Goal: Navigation & Orientation: Understand site structure

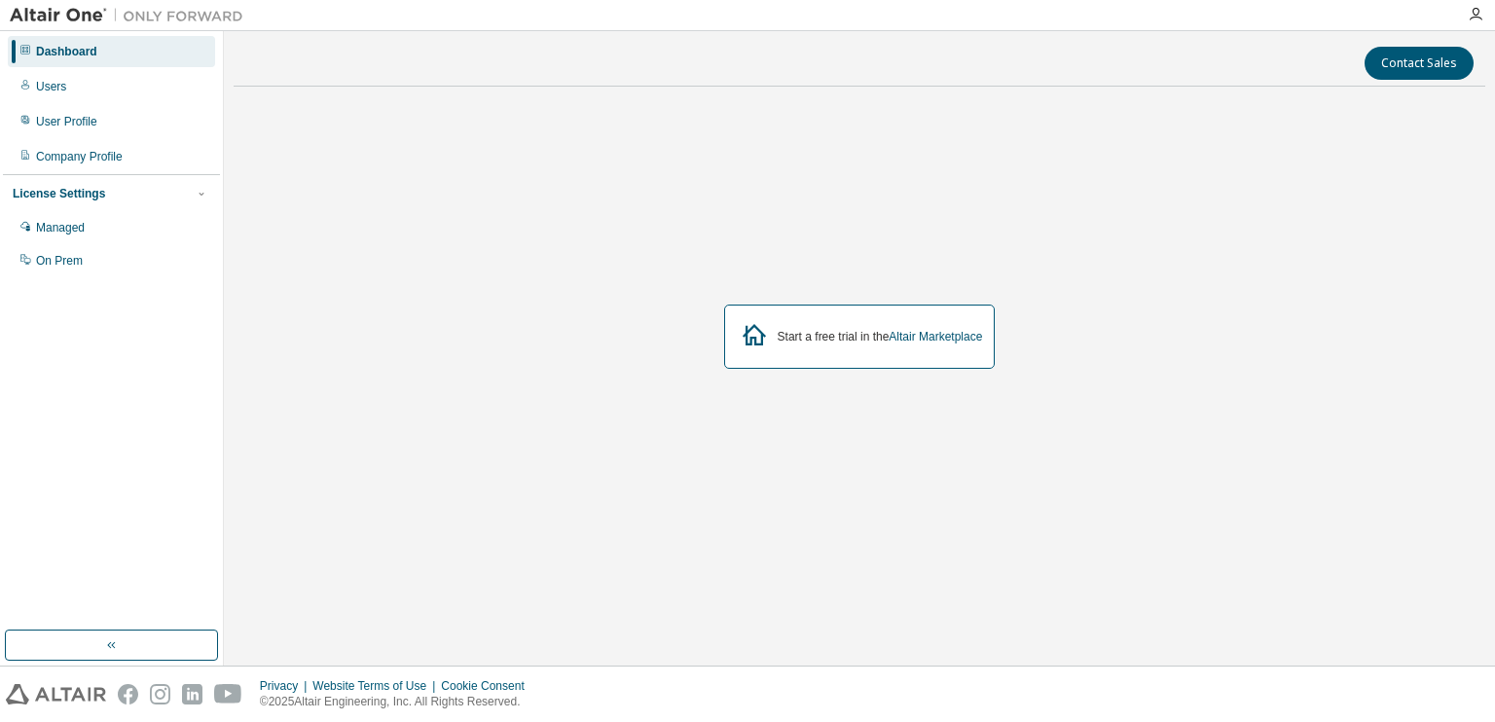
click at [854, 311] on div "Start a free trial in the Altair Marketplace" at bounding box center [860, 337] width 272 height 64
click at [873, 337] on div "Start a free trial in the Altair Marketplace" at bounding box center [880, 337] width 205 height 16
drag, startPoint x: 74, startPoint y: 135, endPoint x: 89, endPoint y: 91, distance: 47.1
click at [89, 91] on div "Dashboard Users User Profile Company Profile License Settings Managed On Prem" at bounding box center [111, 156] width 217 height 244
click at [59, 94] on div "Users" at bounding box center [111, 86] width 207 height 31
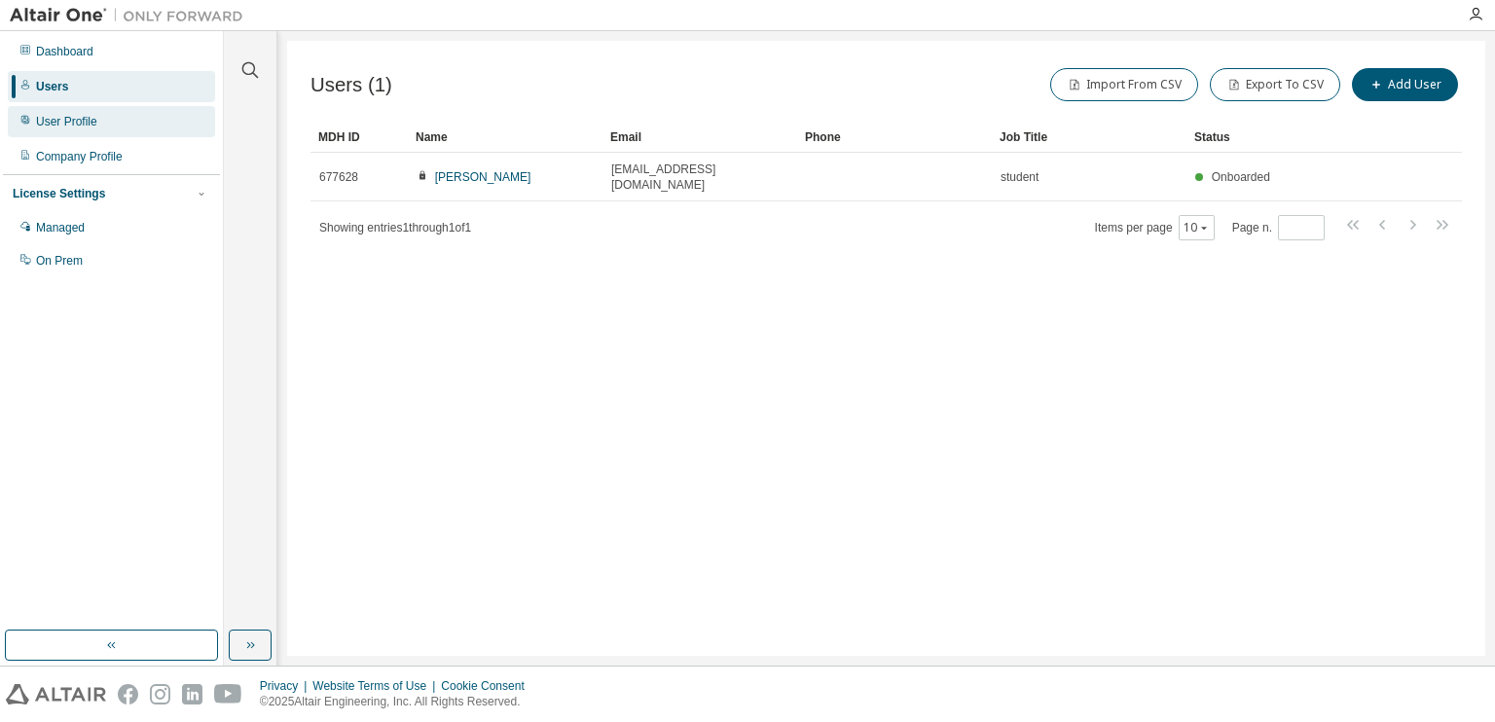
click at [93, 117] on div "User Profile" at bounding box center [66, 122] width 61 height 16
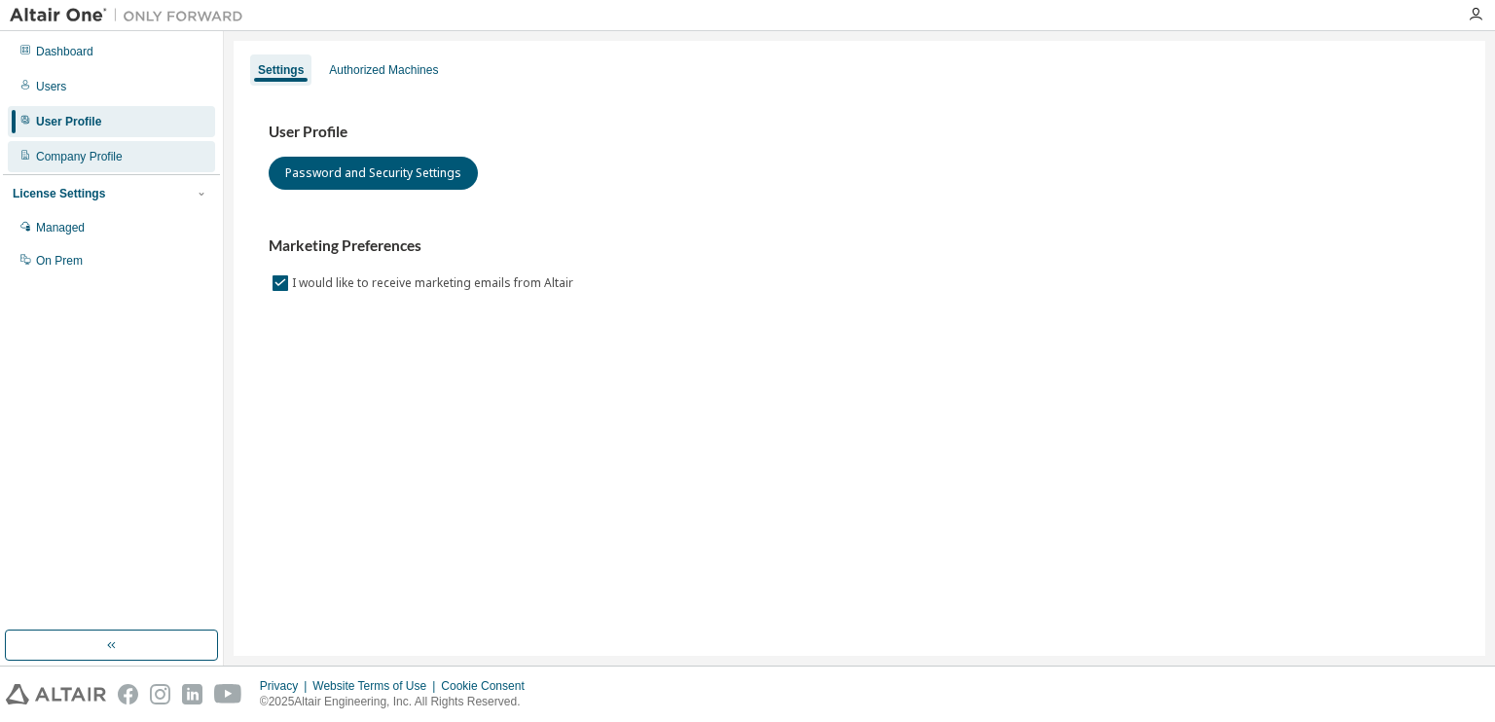
click at [70, 158] on div "Company Profile" at bounding box center [79, 157] width 87 height 16
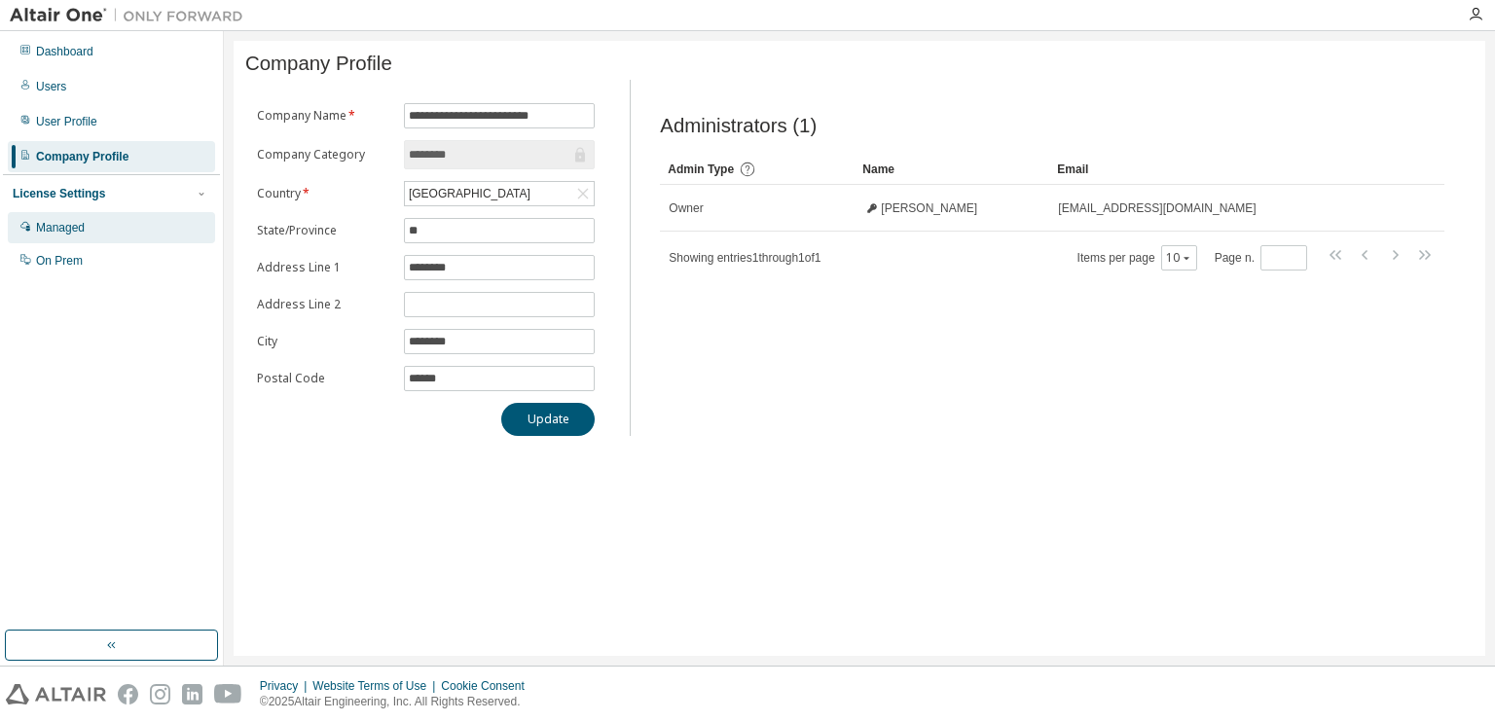
click at [74, 226] on div "Managed" at bounding box center [60, 228] width 49 height 16
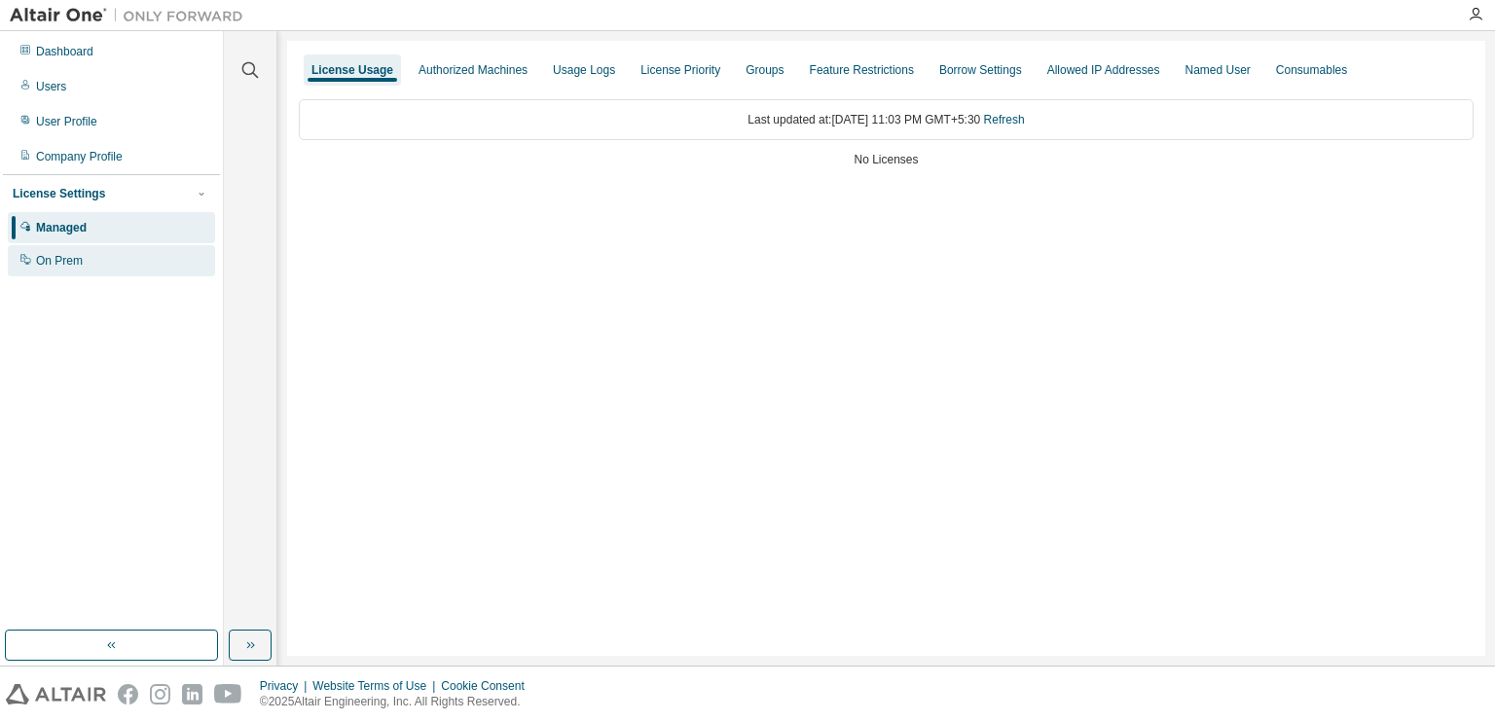
drag, startPoint x: 41, startPoint y: 283, endPoint x: 51, endPoint y: 270, distance: 16.7
click at [51, 270] on div "Dashboard Users User Profile Company Profile License Settings Managed On Prem" at bounding box center [111, 331] width 217 height 594
click at [51, 270] on div "On Prem" at bounding box center [111, 260] width 207 height 31
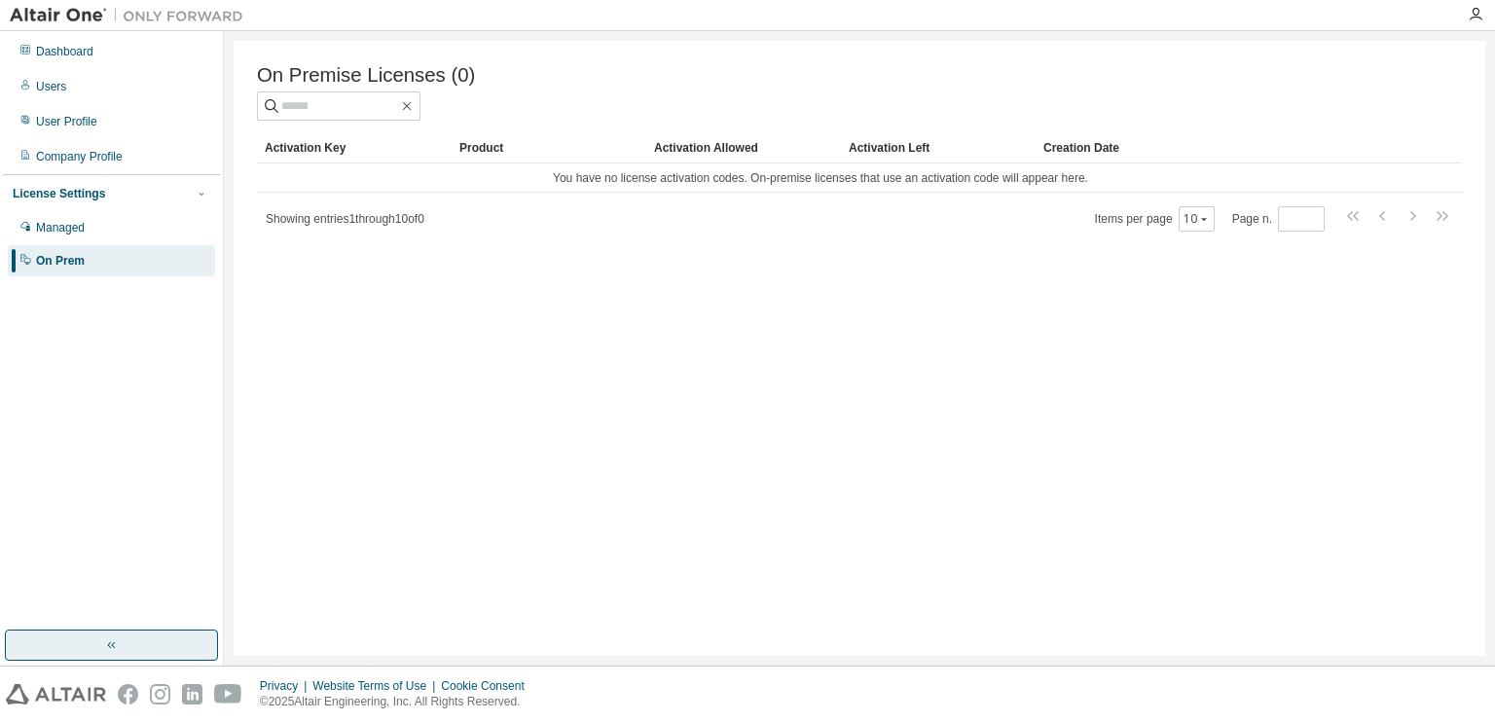
click at [113, 653] on icon "button" at bounding box center [112, 645] width 16 height 16
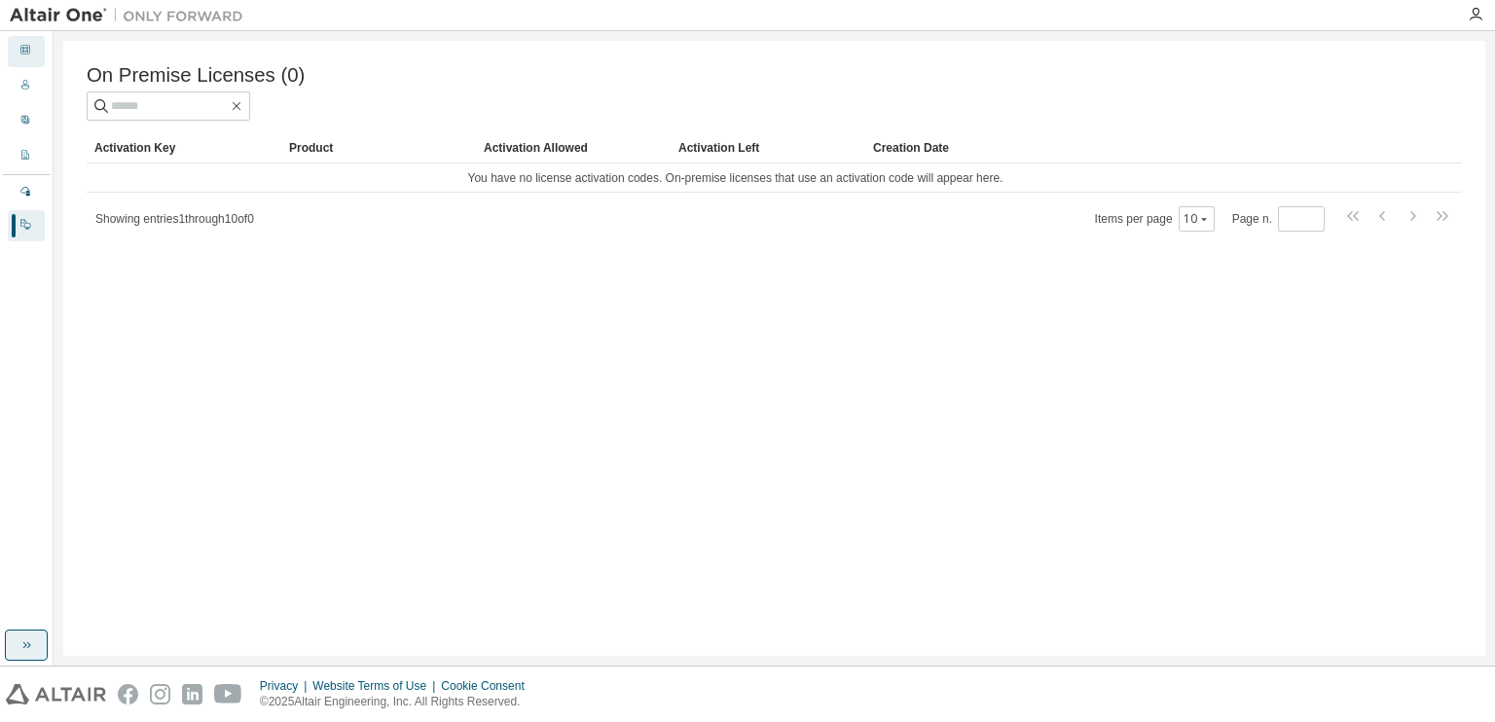
click at [21, 60] on div "Dashboard" at bounding box center [26, 51] width 37 height 31
click at [29, 226] on icon at bounding box center [25, 224] width 12 height 12
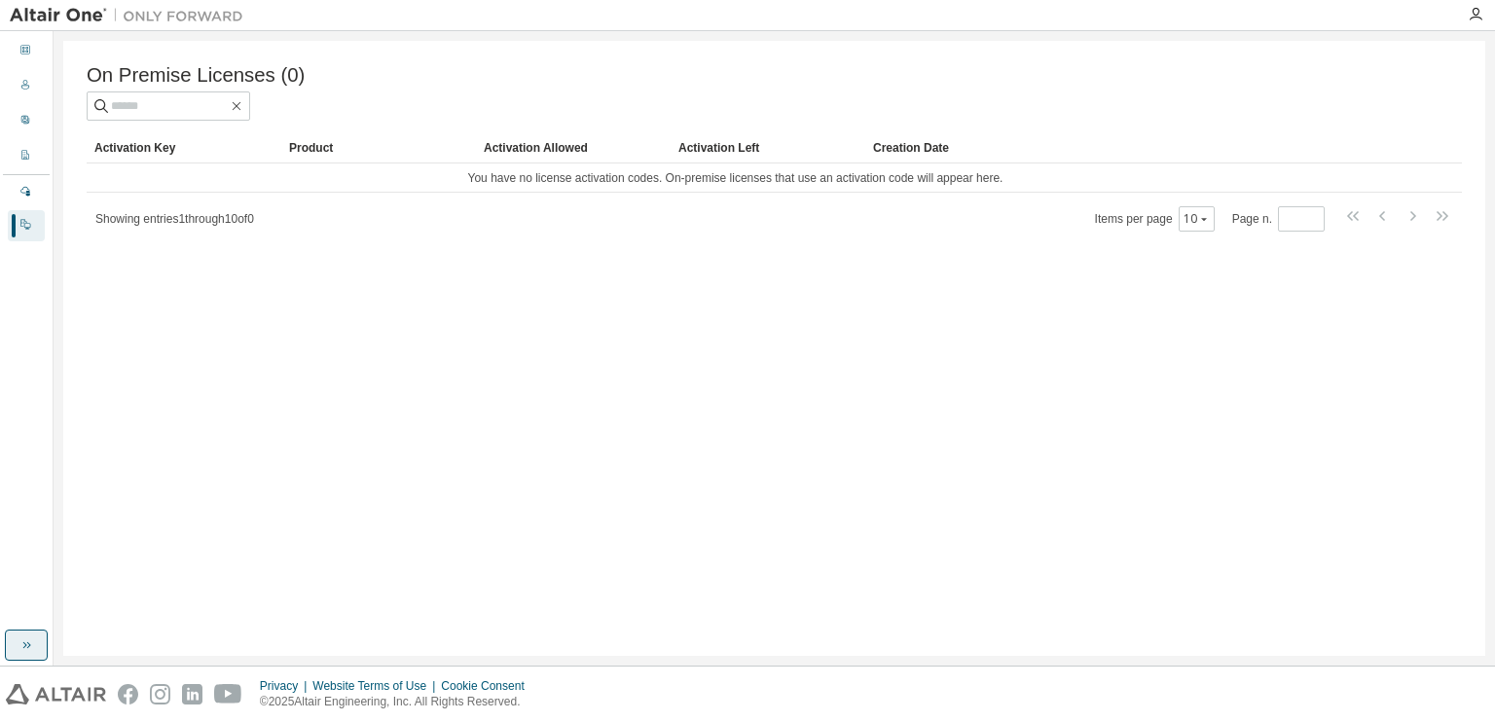
click at [12, 645] on button "button" at bounding box center [26, 645] width 43 height 31
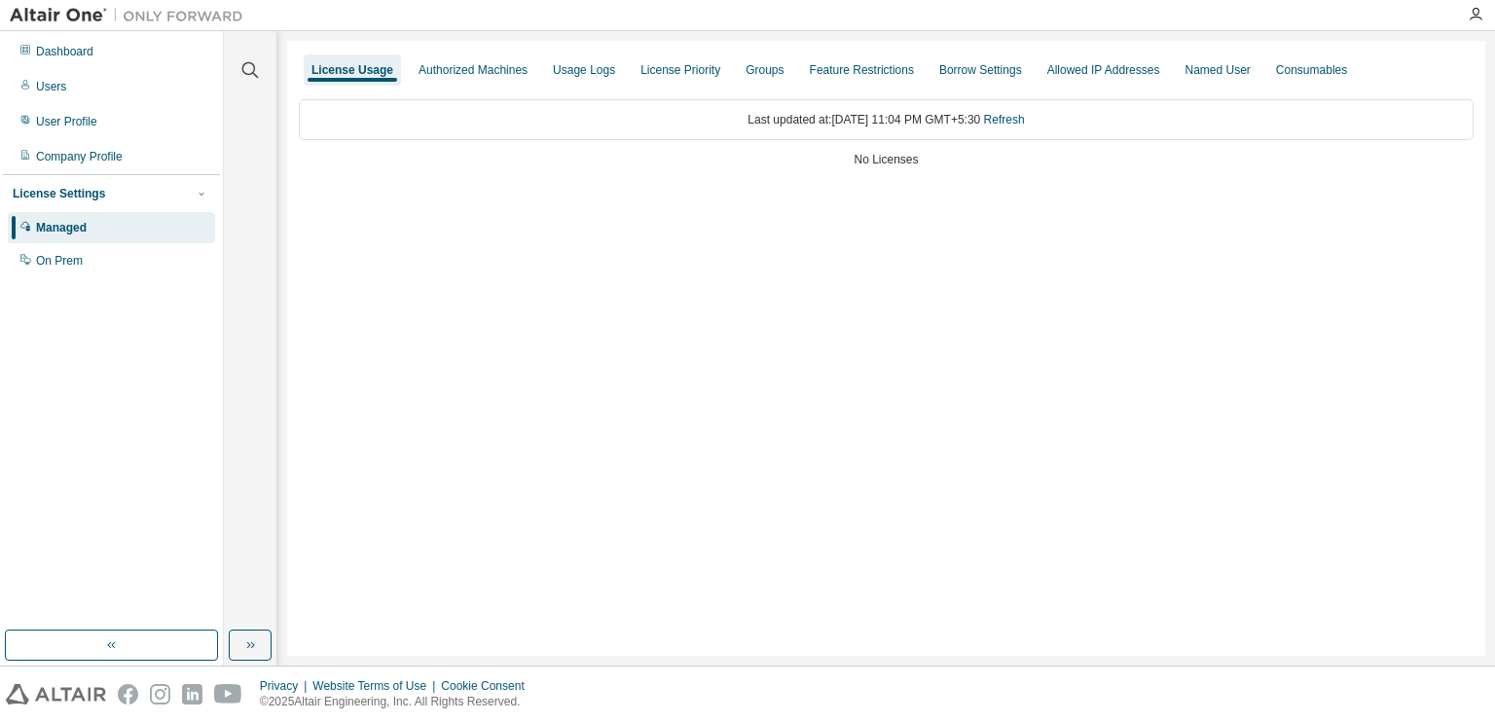
click at [643, 376] on div "License Usage Authorized Machines Usage Logs License Priority Groups Feature Re…" at bounding box center [886, 348] width 1198 height 615
